Goal: Information Seeking & Learning: Stay updated

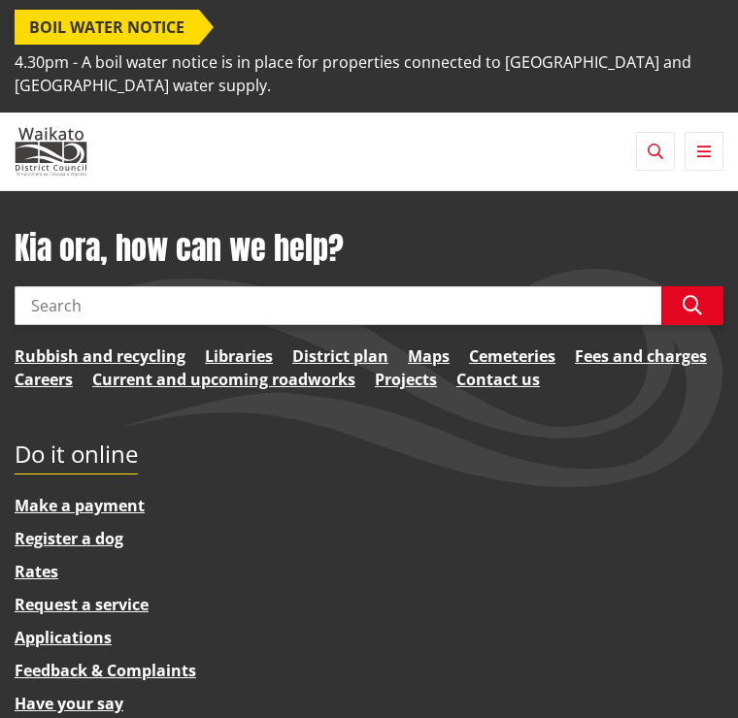
click at [175, 31] on span "BOIL WATER NOTICE" at bounding box center [107, 27] width 184 height 35
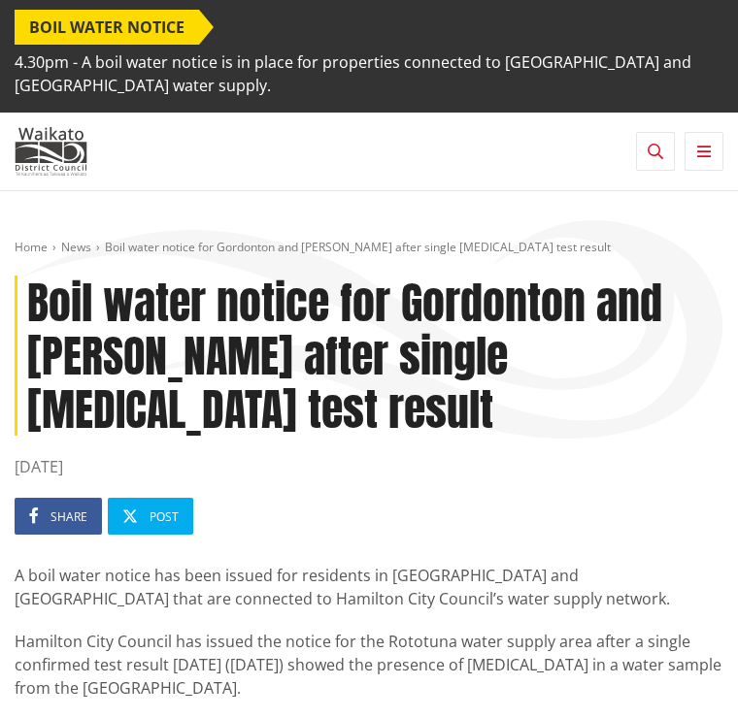
click at [176, 29] on span "BOIL WATER NOTICE" at bounding box center [107, 27] width 184 height 35
click at [82, 252] on link "News" at bounding box center [76, 247] width 30 height 16
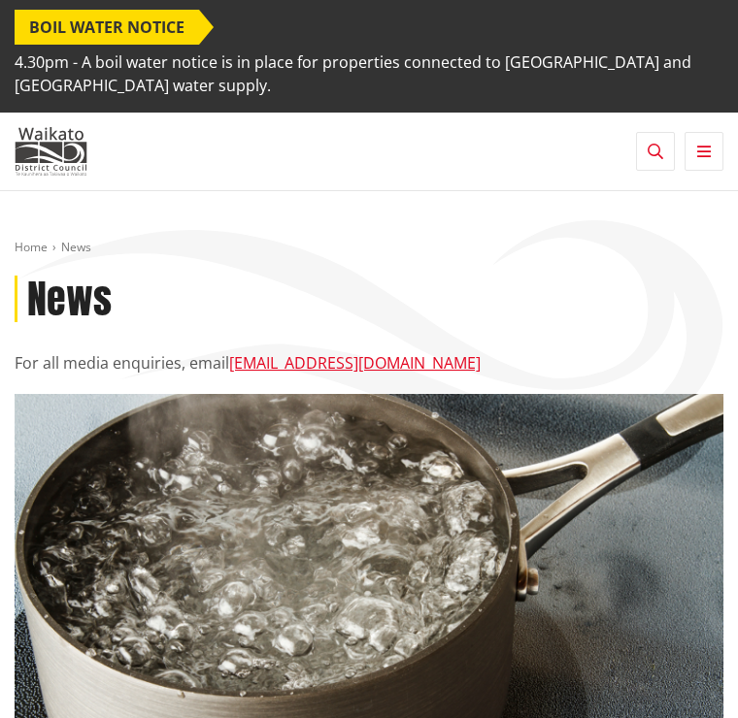
click at [501, 251] on ol "Home News" at bounding box center [369, 248] width 708 height 16
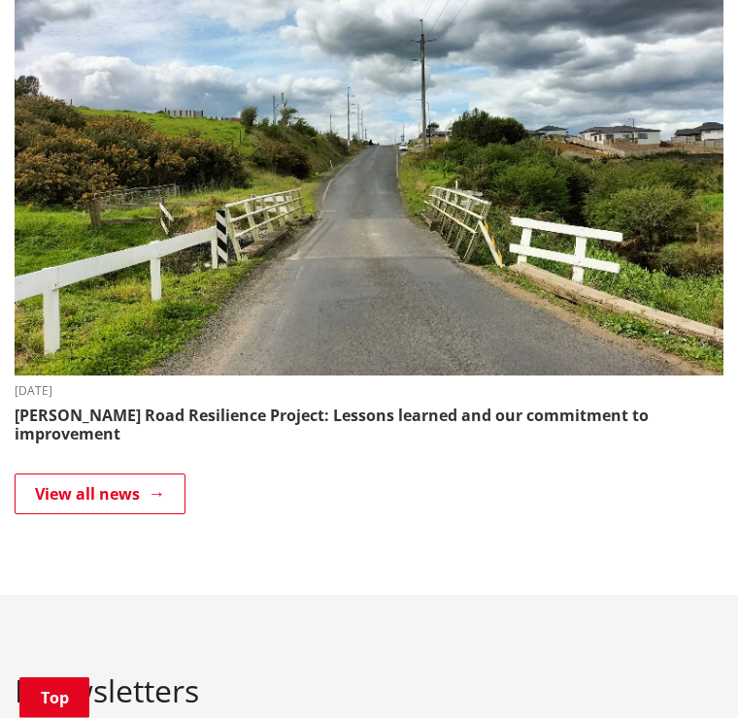
scroll to position [1382, 0]
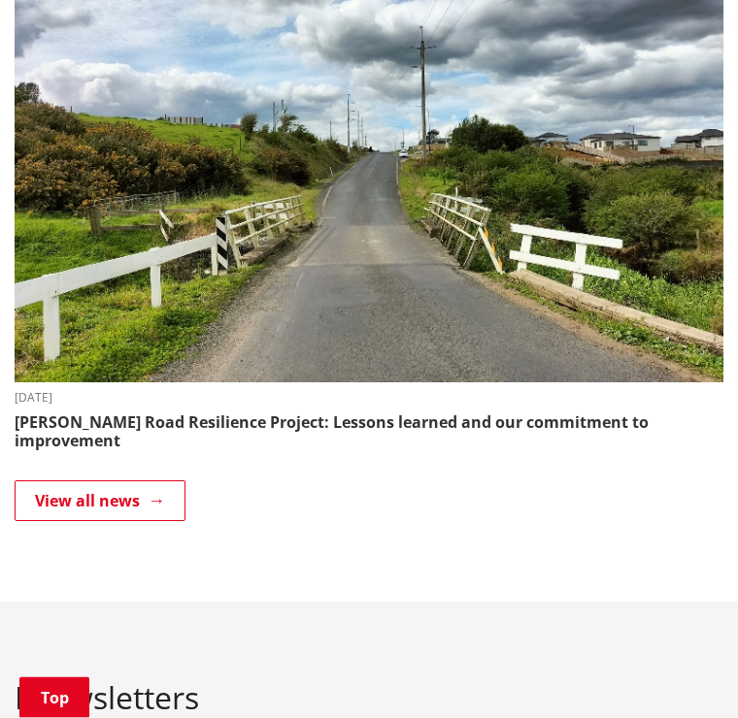
click at [166, 481] on link "View all news" at bounding box center [100, 501] width 171 height 41
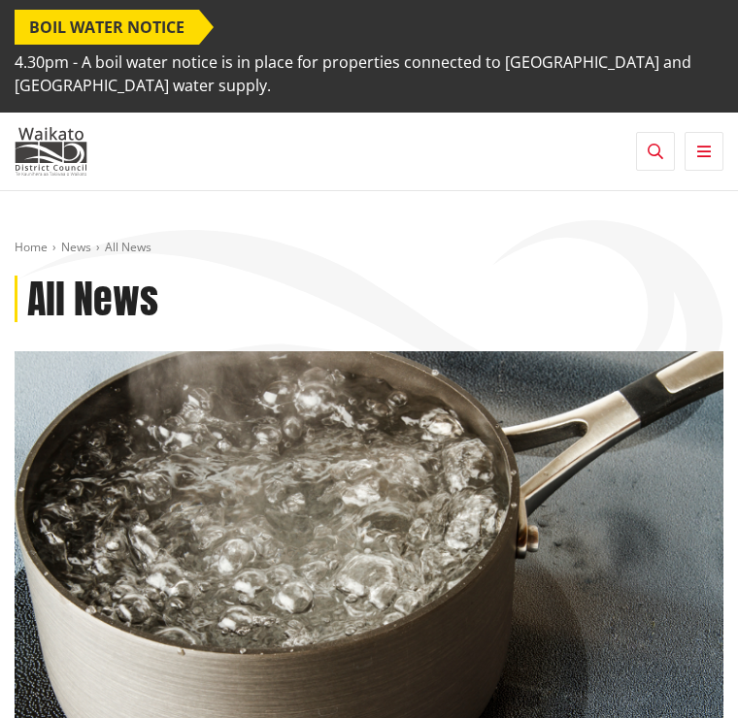
click at [85, 32] on span "BOIL WATER NOTICE" at bounding box center [107, 27] width 184 height 35
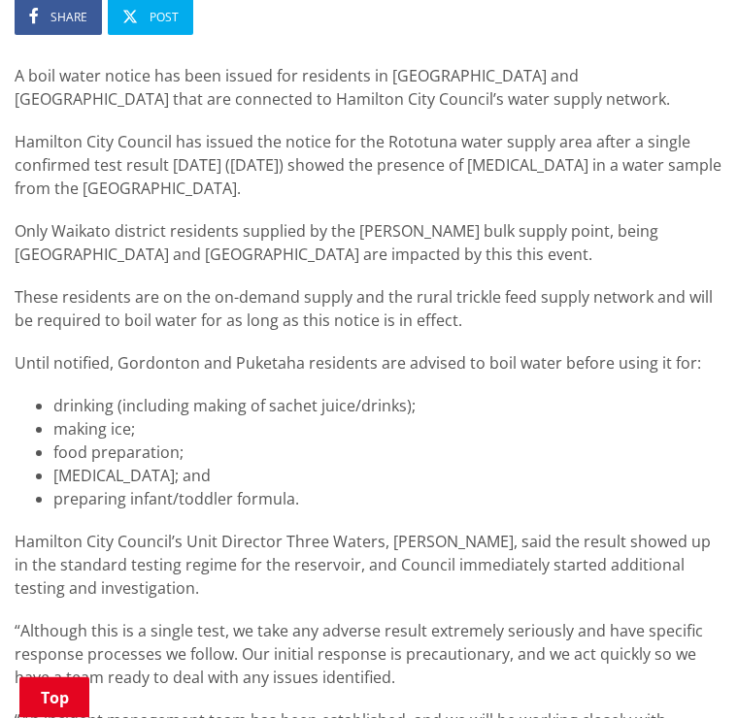
scroll to position [557, 0]
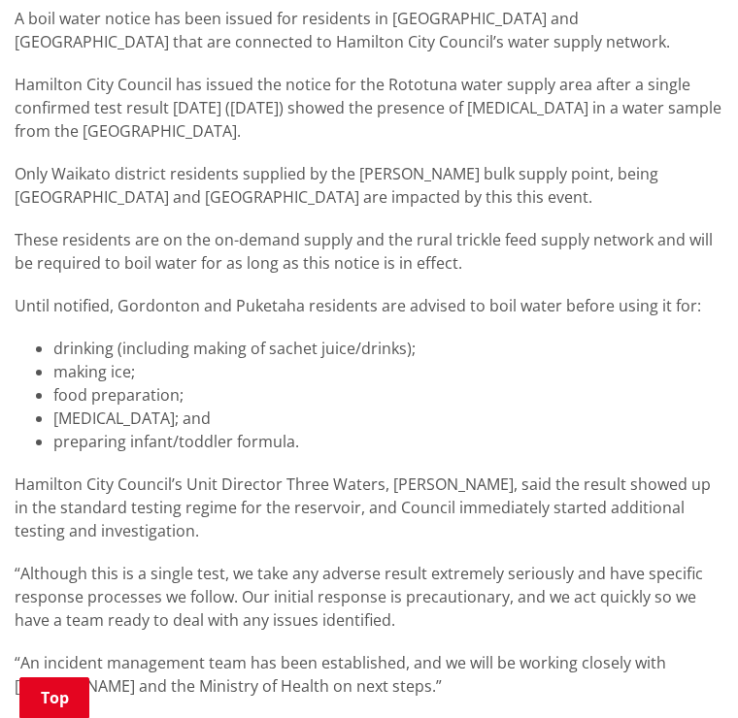
click at [592, 562] on p "“Although this is a single test, we take any adverse result extremely seriously…" at bounding box center [369, 597] width 708 height 70
click at [587, 500] on div "A boil water notice has been issued for residents in [GEOGRAPHIC_DATA] and [GEO…" at bounding box center [369, 451] width 708 height 889
click at [637, 485] on p "Hamilton City Council’s Unit Director Three Waters, [PERSON_NAME], said the res…" at bounding box center [369, 508] width 708 height 70
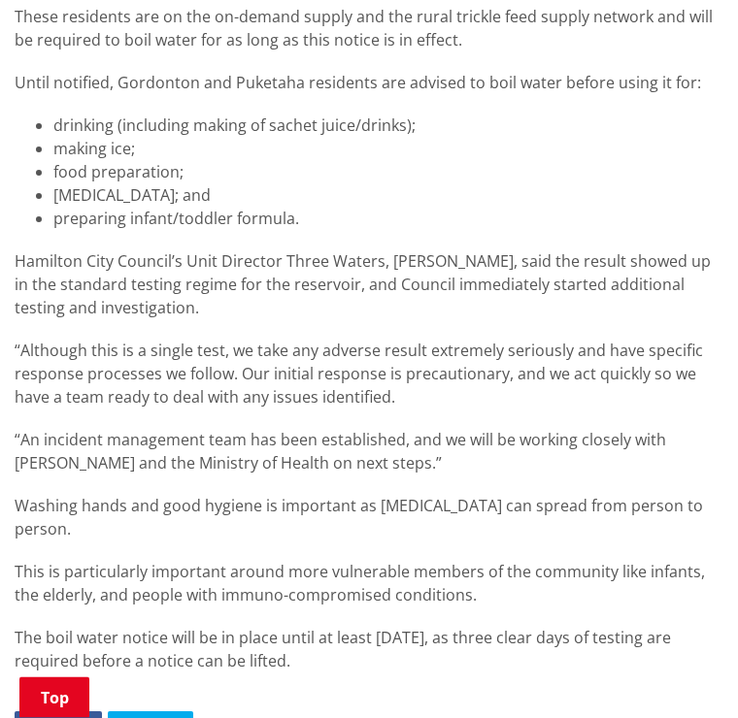
scroll to position [780, 0]
click at [560, 626] on p "The boil water notice will be in place until at least [DATE], as three clear da…" at bounding box center [369, 649] width 708 height 47
click at [517, 711] on ul "Share Post" at bounding box center [369, 729] width 708 height 37
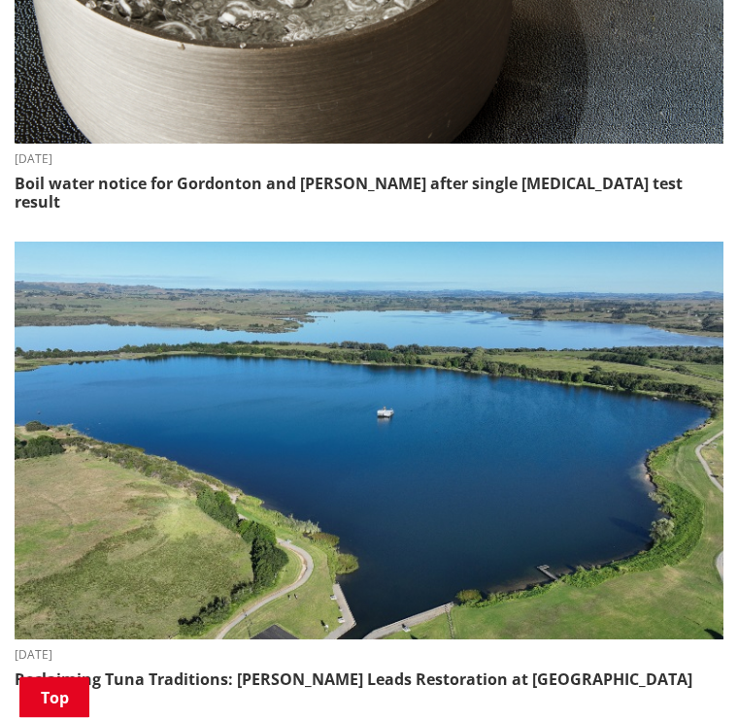
scroll to position [2135, 0]
